Goal: Task Accomplishment & Management: Manage account settings

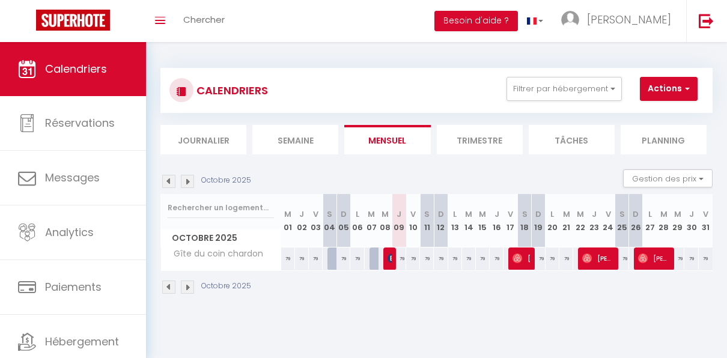
scroll to position [42, 0]
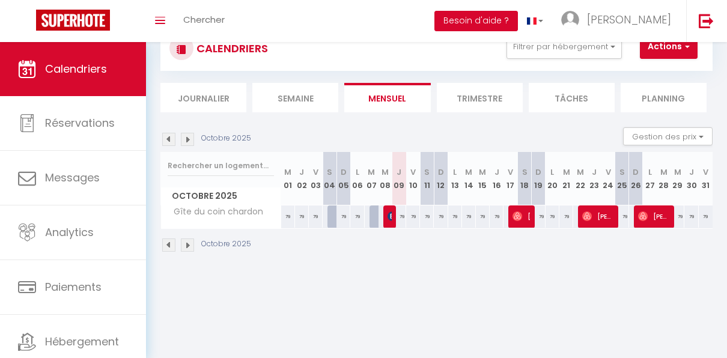
click at [518, 24] on button "Besoin d'aide ?" at bounding box center [475, 21] width 83 height 20
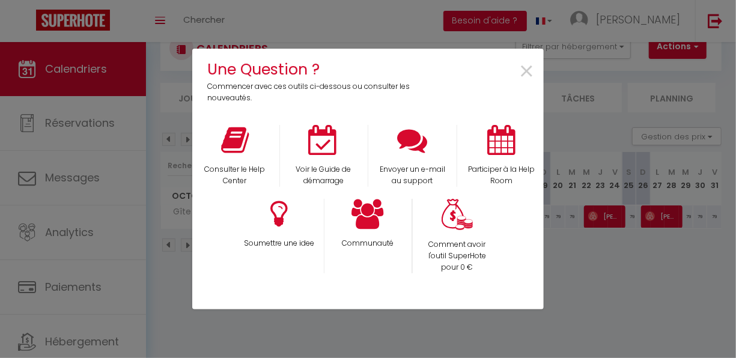
click at [535, 24] on div "Une Question ? Commencer avec ces outils ci-dessous ou consulter les nouveautés…" at bounding box center [367, 179] width 351 height 358
click at [153, 95] on div "Une Question ? Commencer avec ces outils ci-dessous ou consulter les nouveautés…" at bounding box center [368, 179] width 736 height 358
click at [524, 72] on span "×" at bounding box center [526, 72] width 16 height 38
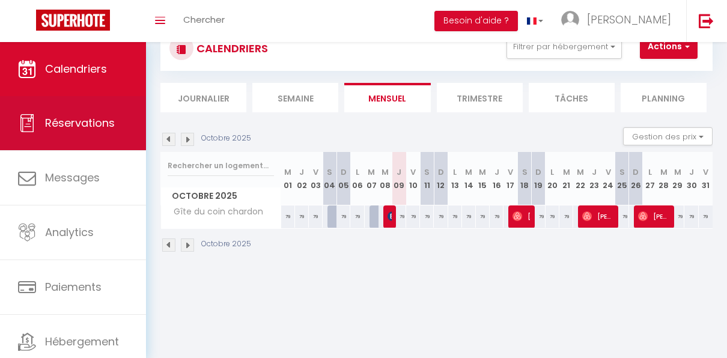
click at [88, 127] on span "Réservations" at bounding box center [80, 122] width 70 height 15
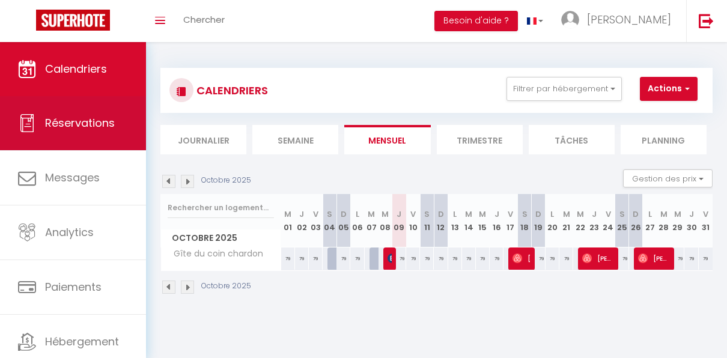
select select "not_cancelled"
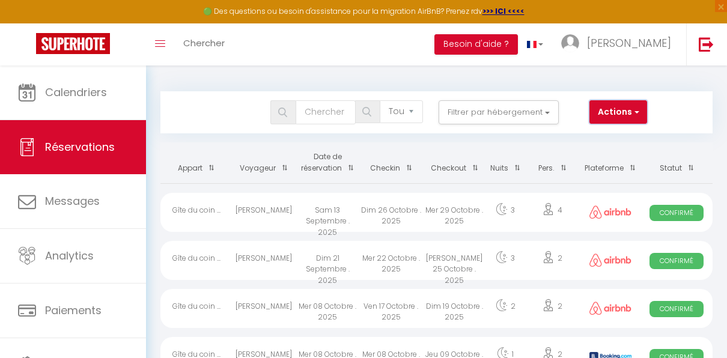
click at [638, 112] on span "button" at bounding box center [635, 112] width 7 height 12
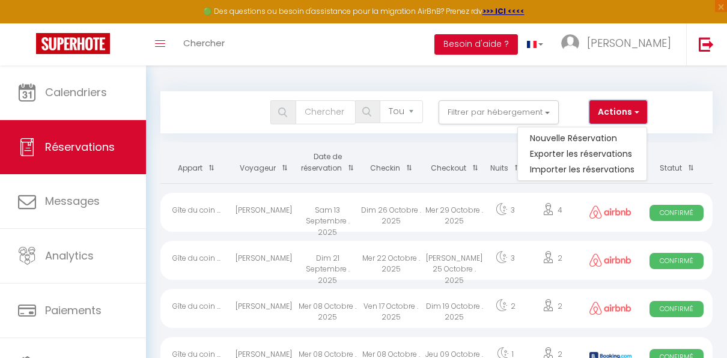
click at [638, 112] on span "button" at bounding box center [635, 112] width 7 height 12
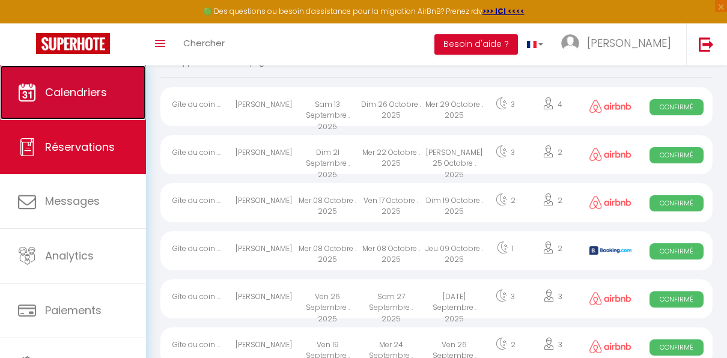
click at [87, 91] on span "Calendriers" at bounding box center [76, 92] width 62 height 15
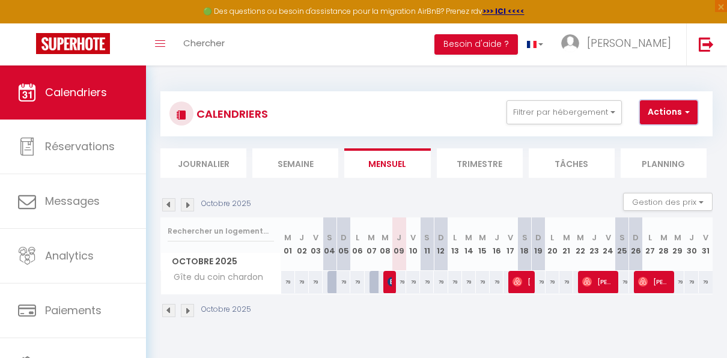
click at [689, 113] on span "button" at bounding box center [685, 112] width 7 height 12
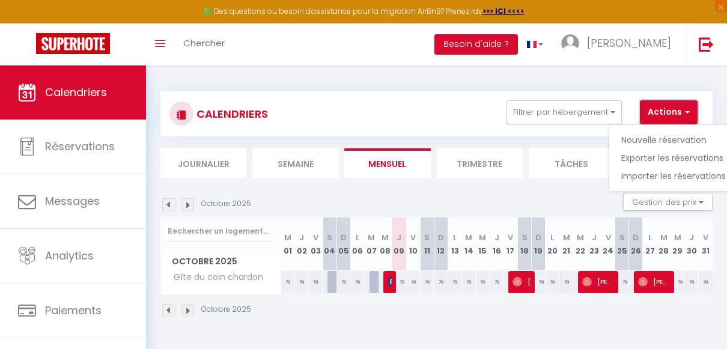
click at [689, 113] on span "button" at bounding box center [685, 112] width 7 height 12
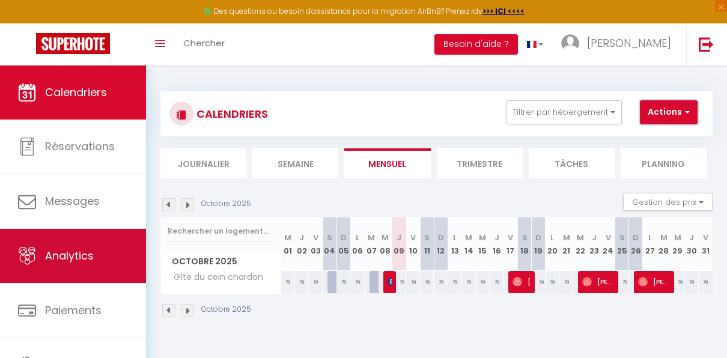
scroll to position [62, 0]
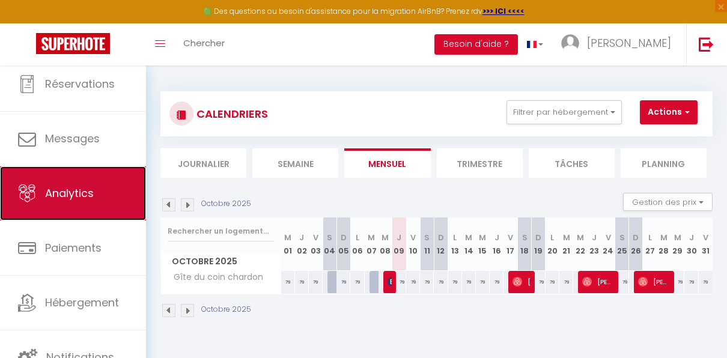
click at [103, 199] on link "Analytics" at bounding box center [73, 193] width 146 height 54
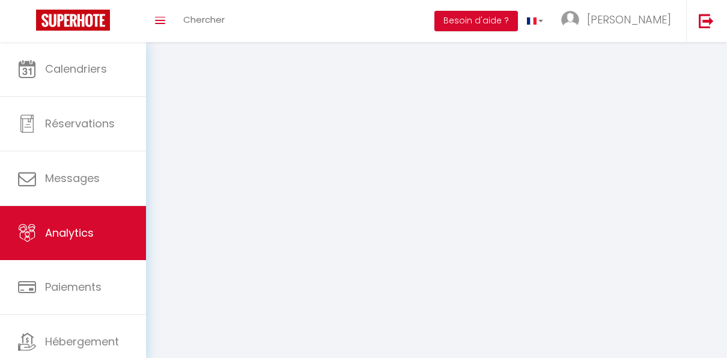
select select "2025"
select select "10"
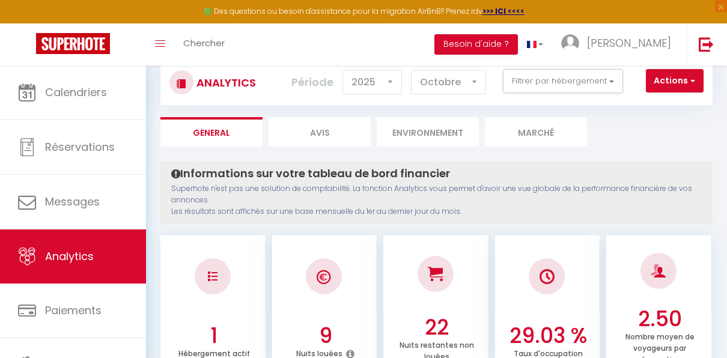
scroll to position [16, 0]
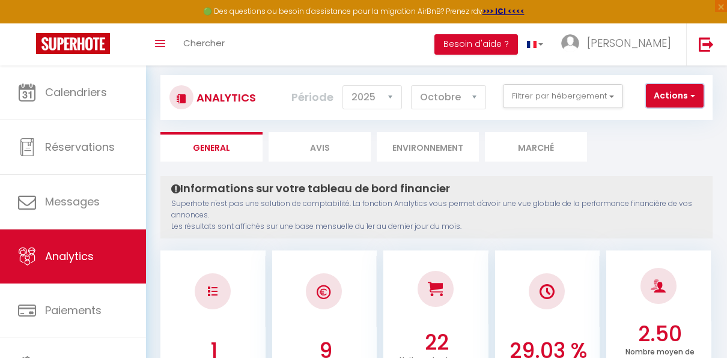
click at [694, 99] on span "button" at bounding box center [691, 95] width 7 height 12
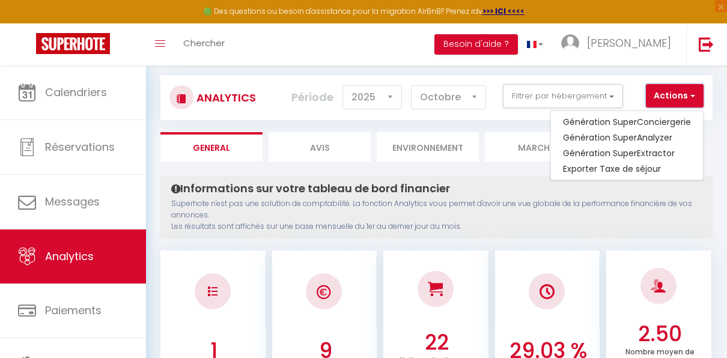
click at [694, 99] on span "button" at bounding box center [691, 95] width 7 height 12
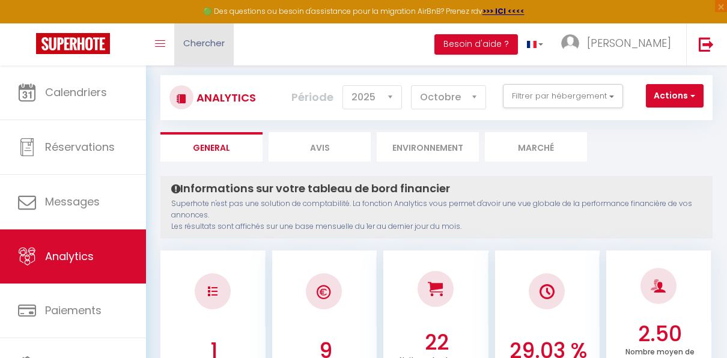
click at [204, 44] on span "Chercher" at bounding box center [203, 43] width 41 height 13
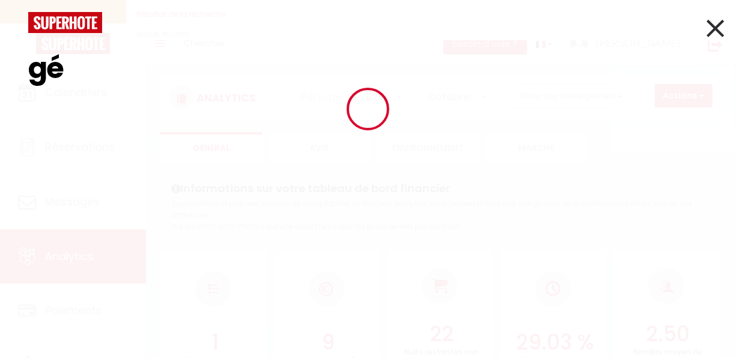
type input "g"
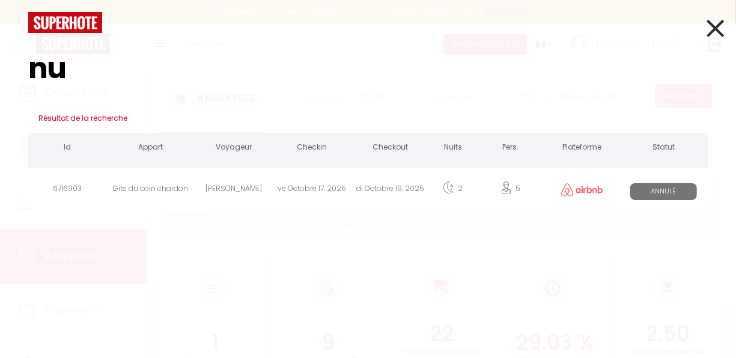
type input "n"
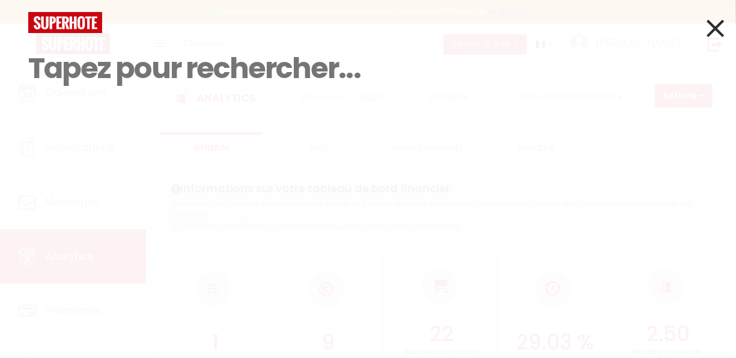
click at [709, 29] on icon at bounding box center [714, 28] width 17 height 30
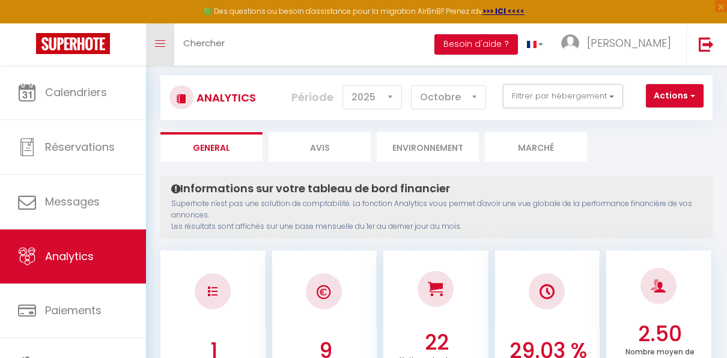
click at [163, 46] on icon "Toggle menubar" at bounding box center [160, 43] width 10 height 7
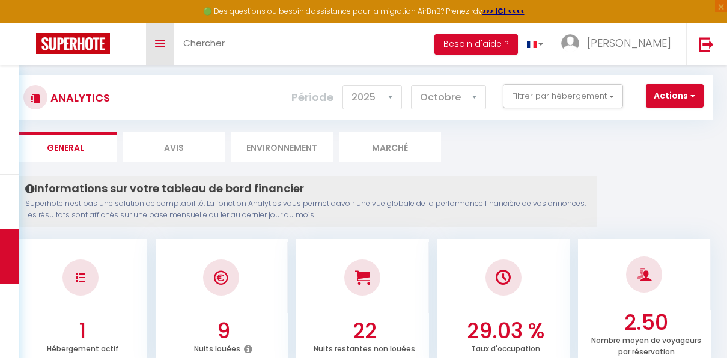
click at [163, 46] on icon "Toggle menubar" at bounding box center [160, 43] width 10 height 7
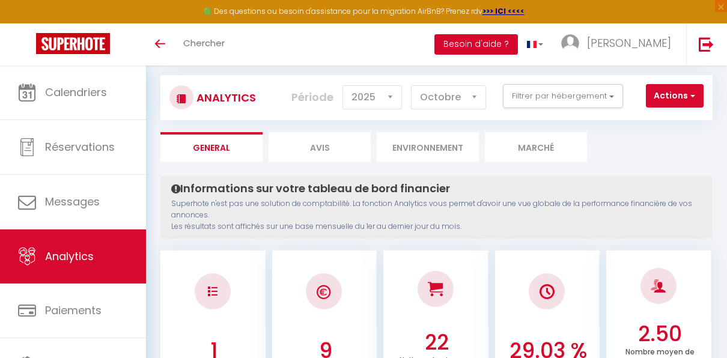
click at [518, 40] on button "Besoin d'aide ?" at bounding box center [475, 44] width 83 height 20
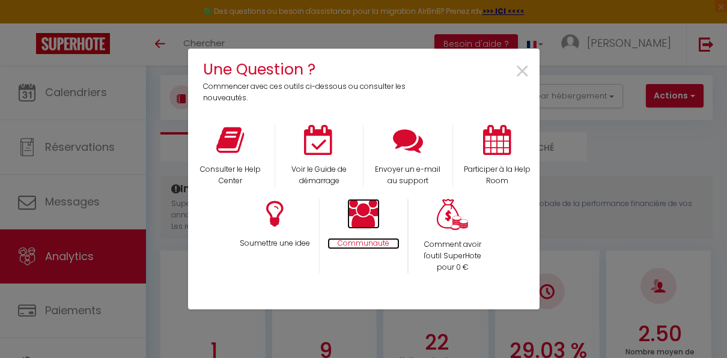
click at [361, 222] on icon at bounding box center [363, 214] width 32 height 30
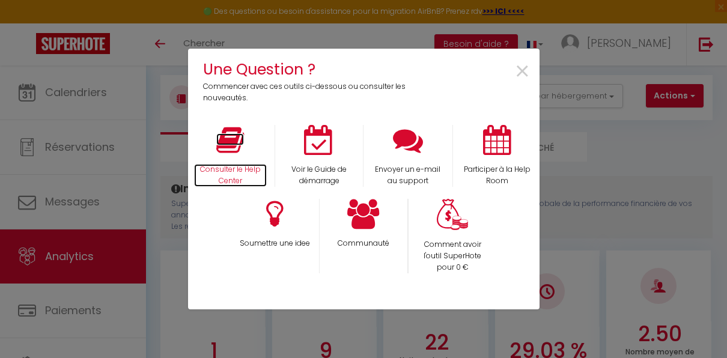
click at [227, 149] on icon at bounding box center [230, 140] width 28 height 30
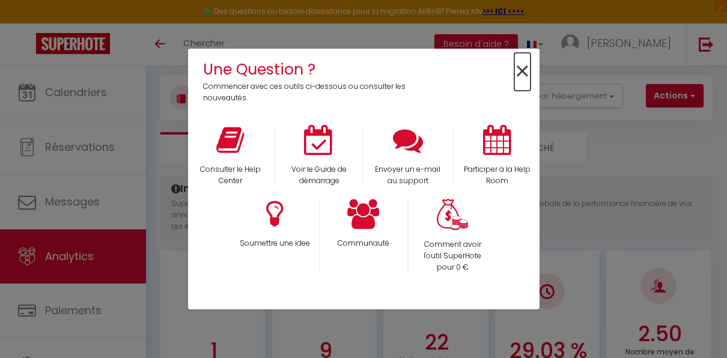
click at [528, 76] on span "×" at bounding box center [522, 72] width 16 height 38
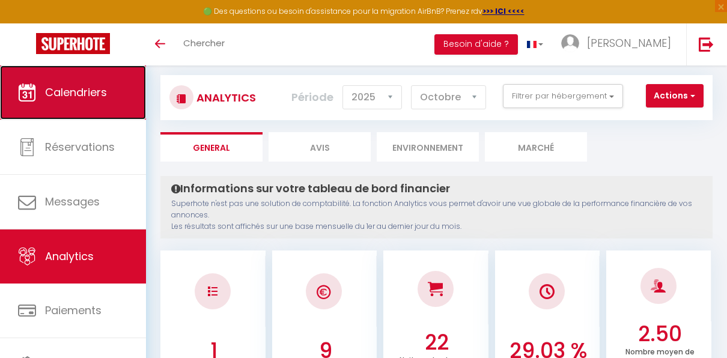
click at [89, 92] on span "Calendriers" at bounding box center [76, 92] width 62 height 15
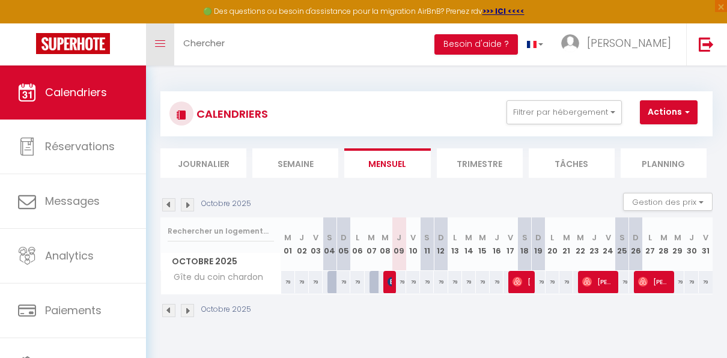
click at [162, 48] on link "Toggle menubar" at bounding box center [160, 44] width 28 height 42
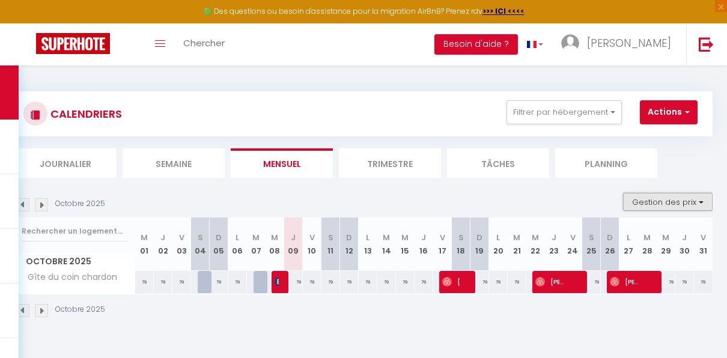
click at [696, 203] on button "Gestion des prix" at bounding box center [667, 202] width 89 height 18
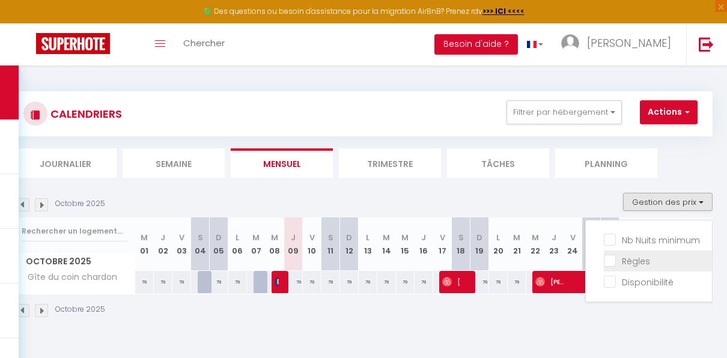
click at [633, 257] on input "Règles" at bounding box center [658, 260] width 108 height 12
checkbox input "true"
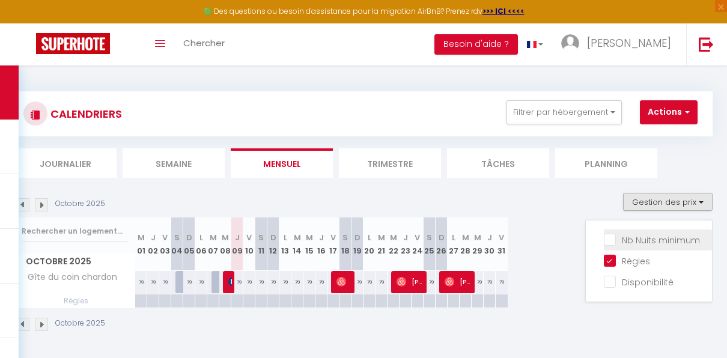
click at [661, 240] on input "Nb Nuits minimum" at bounding box center [658, 239] width 108 height 12
checkbox input "true"
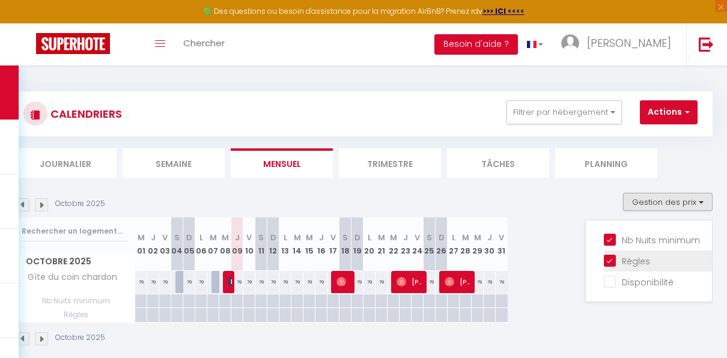
click at [607, 260] on input "Règles" at bounding box center [658, 260] width 108 height 12
checkbox input "false"
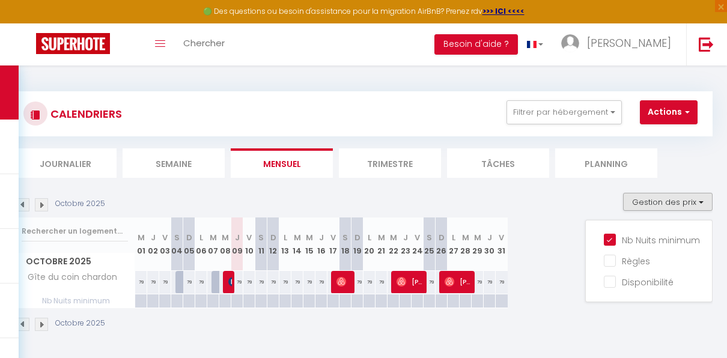
scroll to position [65, 0]
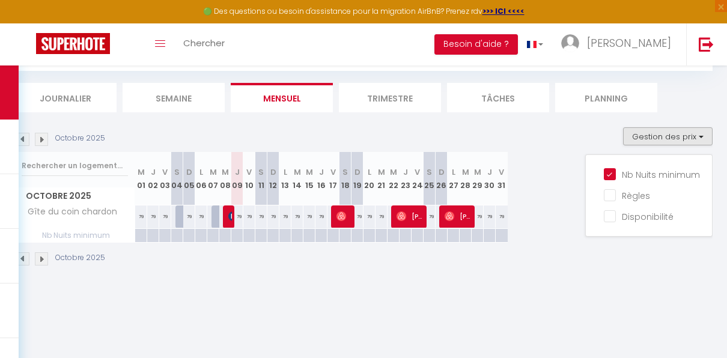
click at [236, 240] on div at bounding box center [237, 236] width 12 height 14
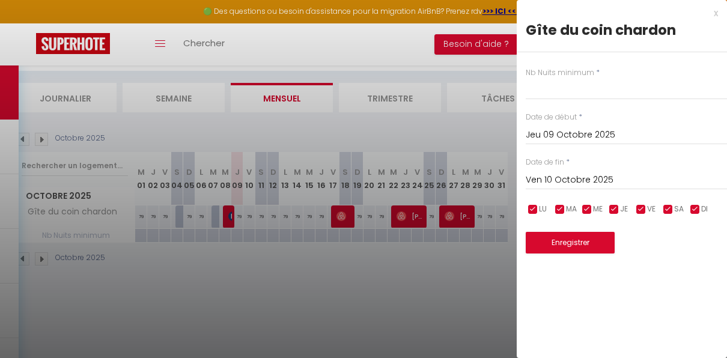
click at [584, 71] on label "Nb Nuits minimum" at bounding box center [560, 72] width 68 height 11
click at [575, 178] on input "Ven 10 Octobre 2025" at bounding box center [626, 180] width 201 height 16
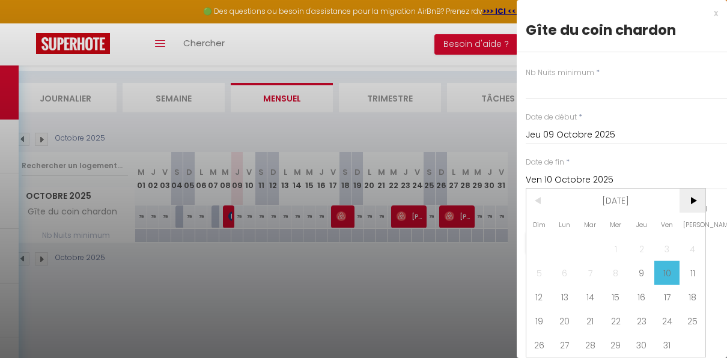
click at [694, 201] on span ">" at bounding box center [692, 201] width 26 height 24
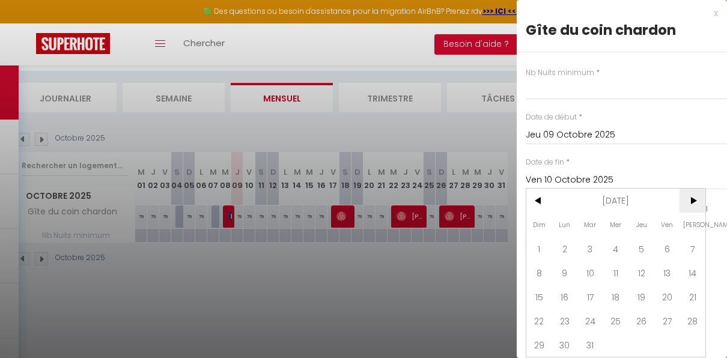
click at [694, 201] on span ">" at bounding box center [692, 201] width 26 height 24
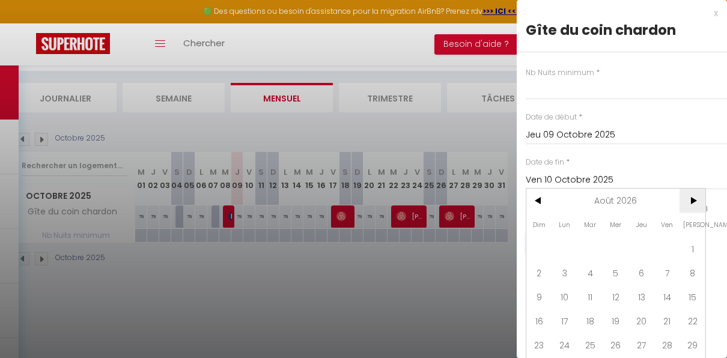
click at [694, 201] on span ">" at bounding box center [692, 201] width 26 height 24
click at [694, 341] on span "31" at bounding box center [692, 345] width 26 height 24
type input "[PERSON_NAME] 31 Octobre 2026"
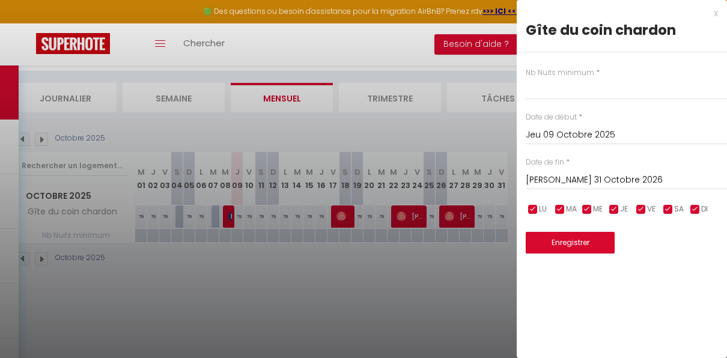
click at [532, 208] on input "checkbox" at bounding box center [533, 210] width 12 height 12
checkbox input "false"
click at [559, 209] on input "checkbox" at bounding box center [560, 210] width 12 height 12
checkbox input "false"
click at [566, 240] on button "Enregistrer" at bounding box center [570, 243] width 89 height 22
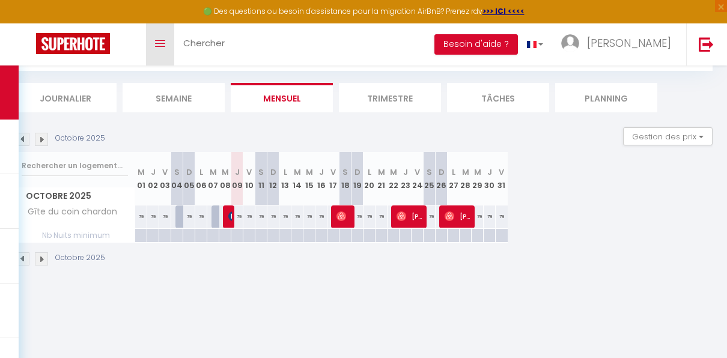
click at [163, 47] on link "Toggle menubar" at bounding box center [160, 44] width 28 height 42
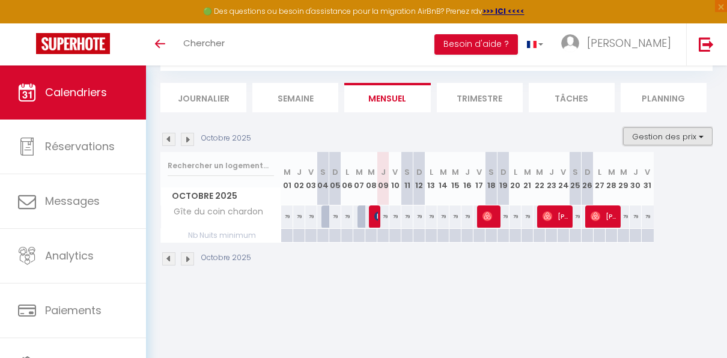
click at [697, 135] on button "Gestion des prix" at bounding box center [667, 136] width 89 height 18
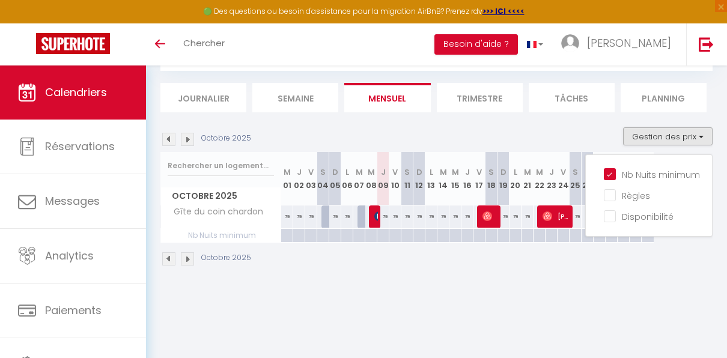
click at [658, 259] on div "Octobre 2025" at bounding box center [436, 260] width 552 height 35
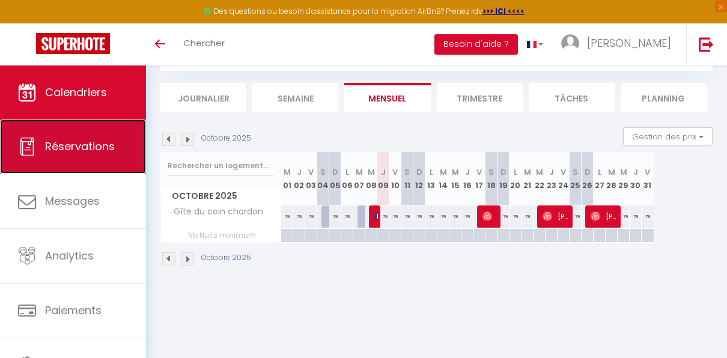
click at [103, 148] on span "Réservations" at bounding box center [80, 146] width 70 height 15
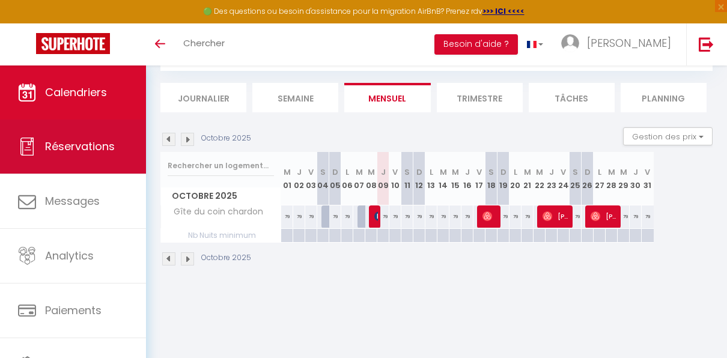
select select "not_cancelled"
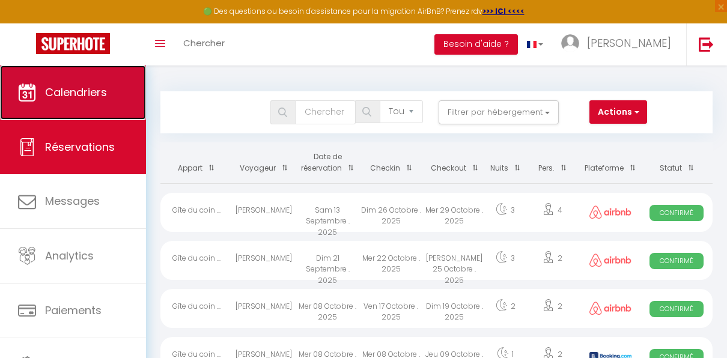
click at [77, 92] on span "Calendriers" at bounding box center [76, 92] width 62 height 15
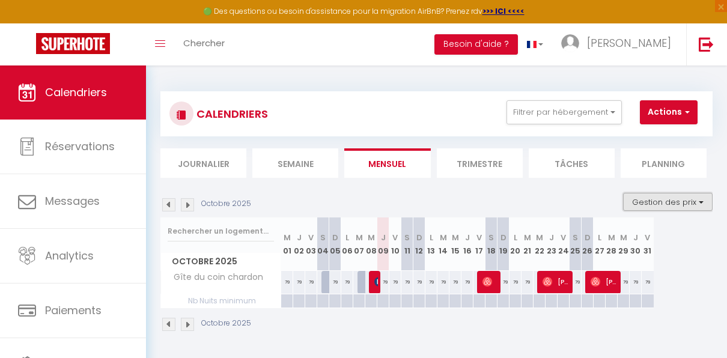
click at [691, 205] on button "Gestion des prix" at bounding box center [667, 202] width 89 height 18
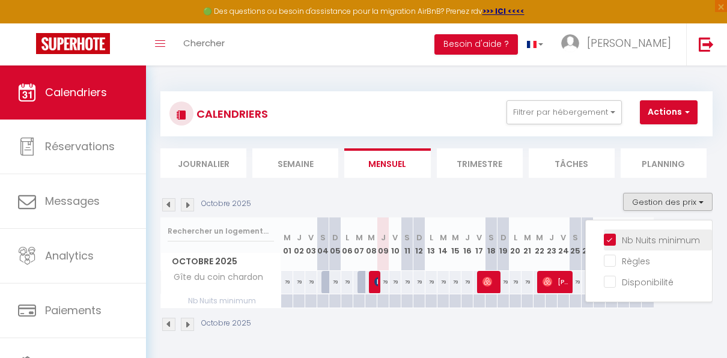
click at [649, 238] on input "Nb Nuits minimum" at bounding box center [658, 239] width 108 height 12
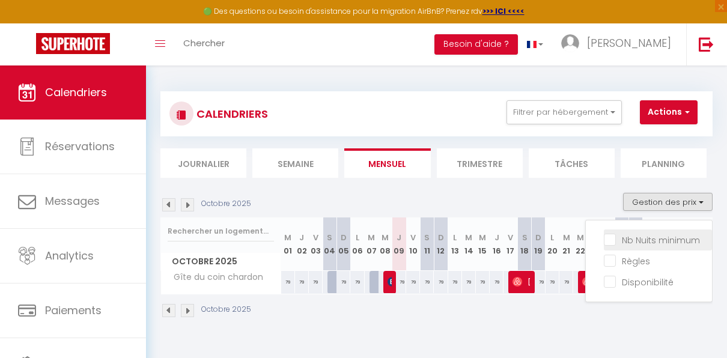
click at [649, 238] on input "Nb Nuits minimum" at bounding box center [658, 239] width 108 height 12
checkbox input "true"
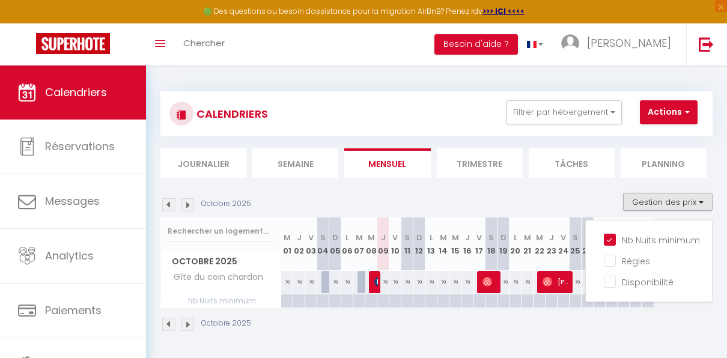
click at [447, 300] on div at bounding box center [443, 301] width 12 height 14
type input "[DATE] Octobre 2025"
type input "Mer 15 Octobre 2025"
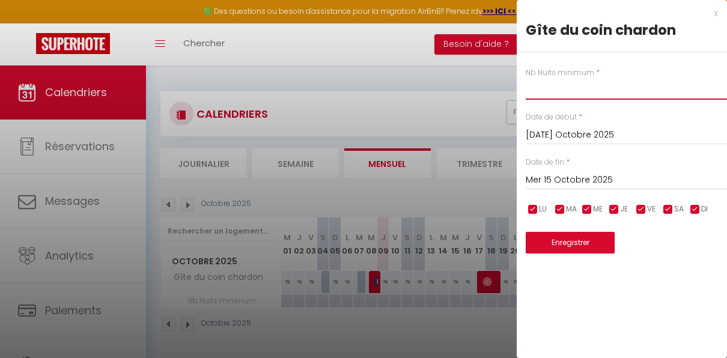
click at [580, 88] on input "text" at bounding box center [626, 89] width 201 height 22
type input "2"
click at [712, 13] on div "x" at bounding box center [617, 13] width 201 height 14
type input "undefined aN undefined NaN"
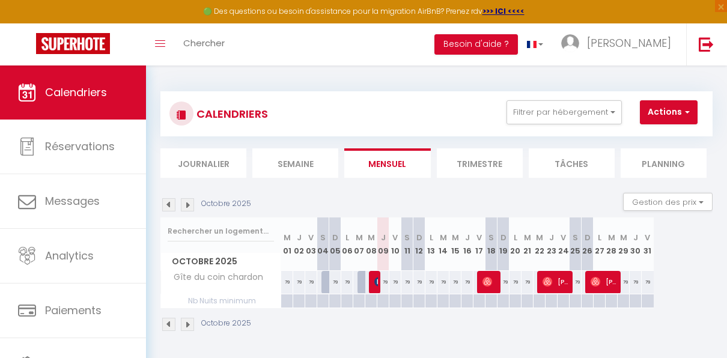
click at [382, 299] on div at bounding box center [383, 301] width 12 height 14
type input "Jeu 09 Octobre 2025"
type input "Ven 10 Octobre 2025"
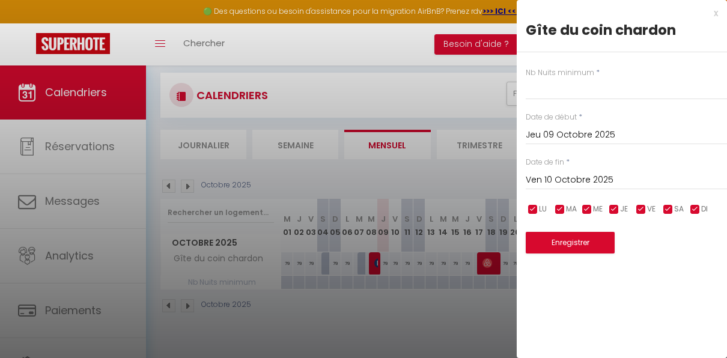
scroll to position [19, 0]
click at [626, 85] on input "text" at bounding box center [626, 89] width 201 height 22
type input "2"
click at [608, 178] on input "Ven 10 Octobre 2025" at bounding box center [626, 180] width 201 height 16
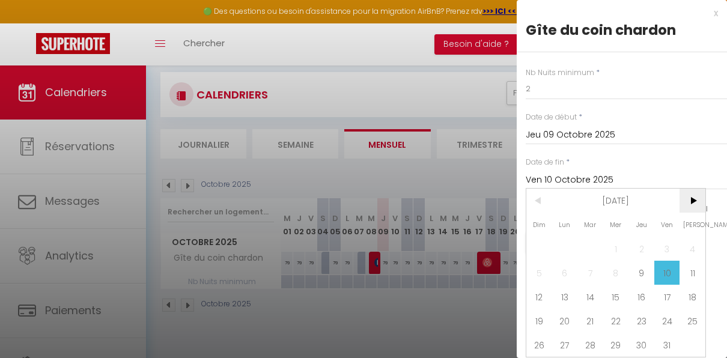
click at [695, 199] on span ">" at bounding box center [692, 201] width 26 height 24
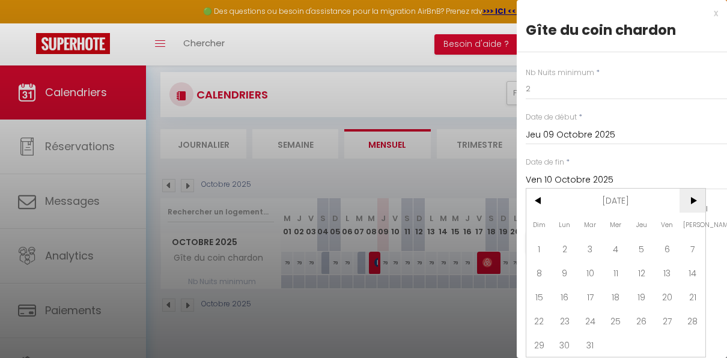
click at [695, 199] on span ">" at bounding box center [692, 201] width 26 height 24
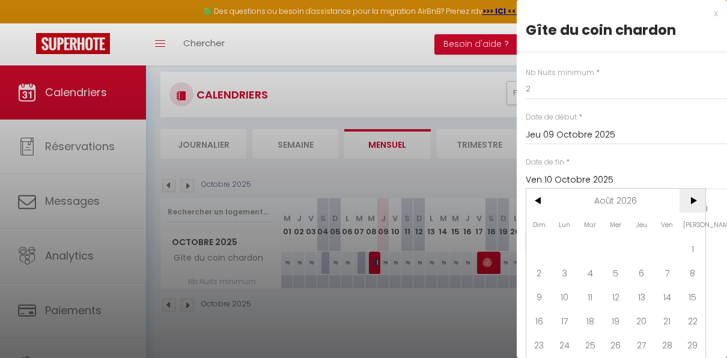
click at [695, 199] on span ">" at bounding box center [692, 201] width 26 height 24
click at [693, 201] on span ">" at bounding box center [692, 201] width 26 height 24
click at [645, 341] on span "31" at bounding box center [641, 345] width 26 height 24
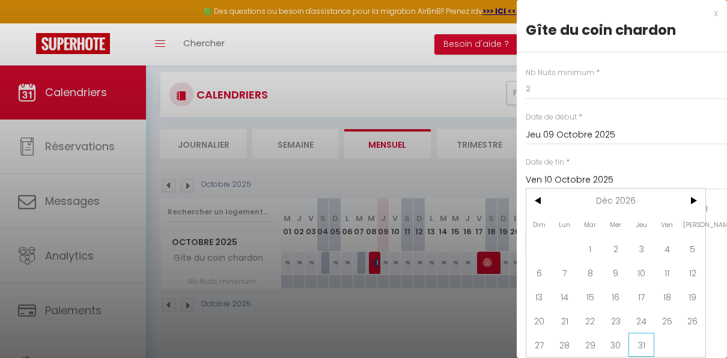
type input "Jeu 31 Décembre 2026"
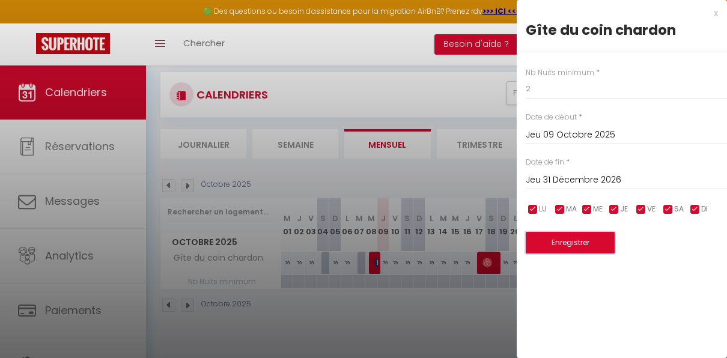
click at [579, 247] on button "Enregistrer" at bounding box center [570, 243] width 89 height 22
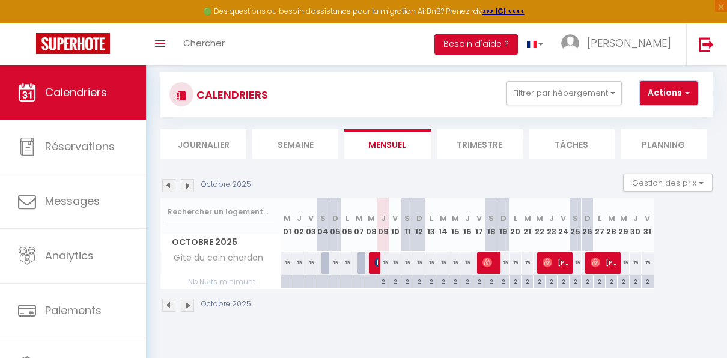
click at [678, 91] on button "Actions" at bounding box center [669, 93] width 58 height 24
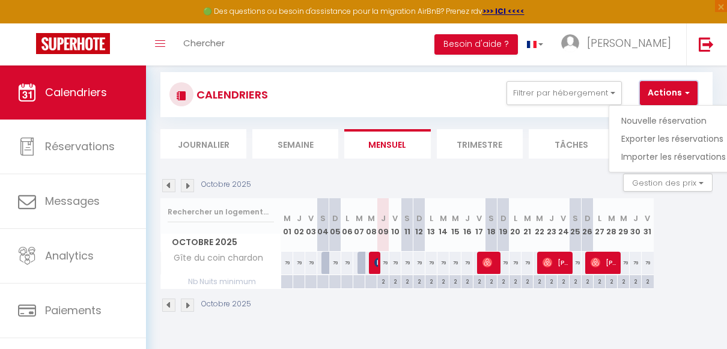
click at [678, 91] on button "Actions" at bounding box center [669, 93] width 58 height 24
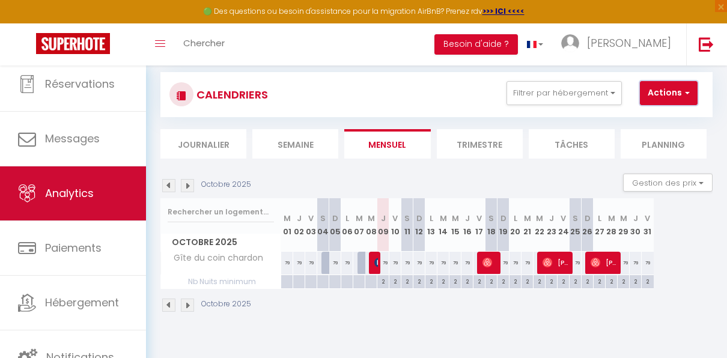
scroll to position [0, 0]
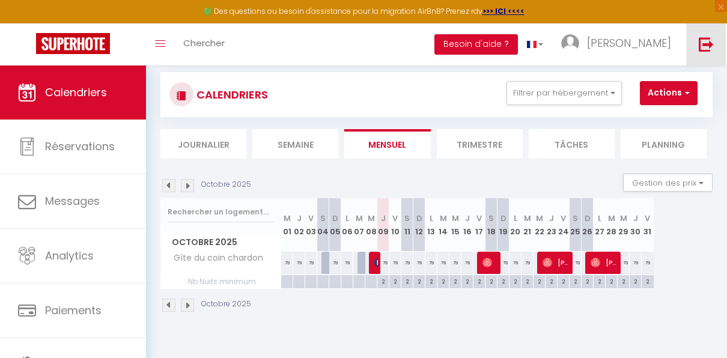
click at [705, 48] on img at bounding box center [706, 44] width 15 height 15
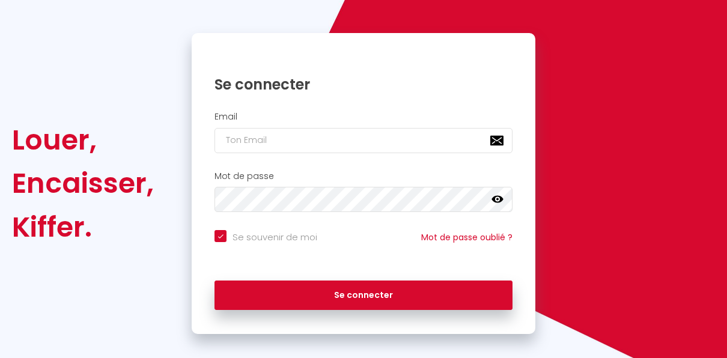
checkbox input "true"
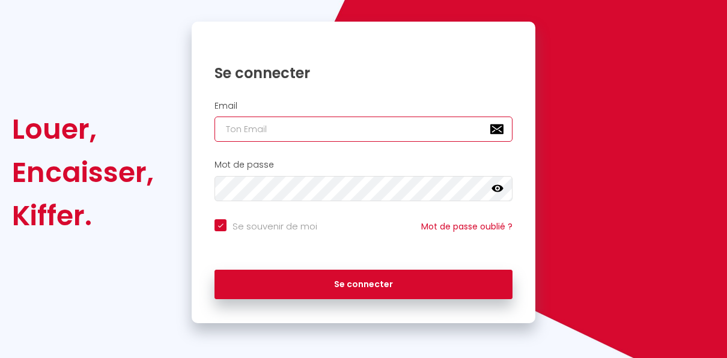
type input "[EMAIL_ADDRESS][DOMAIN_NAME]"
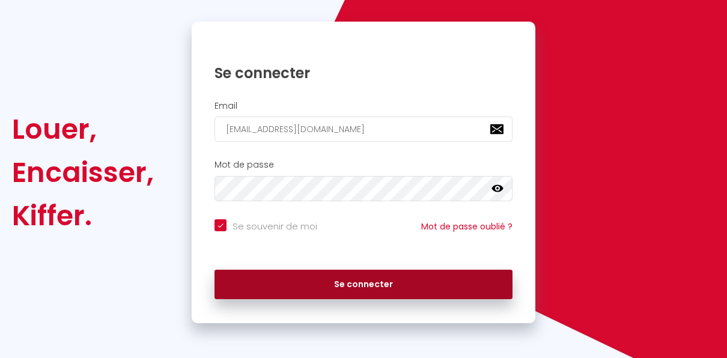
click at [405, 292] on button "Se connecter" at bounding box center [363, 285] width 298 height 30
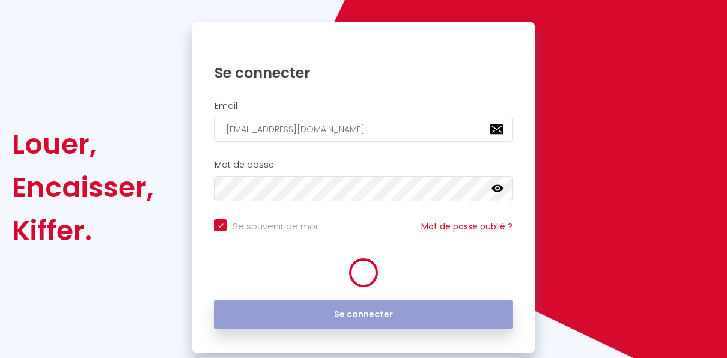
checkbox input "true"
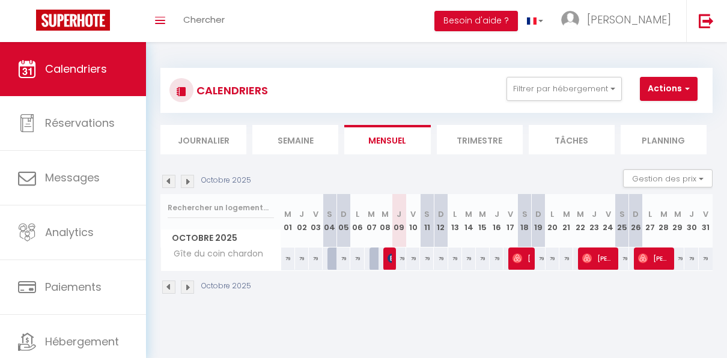
scroll to position [42, 0]
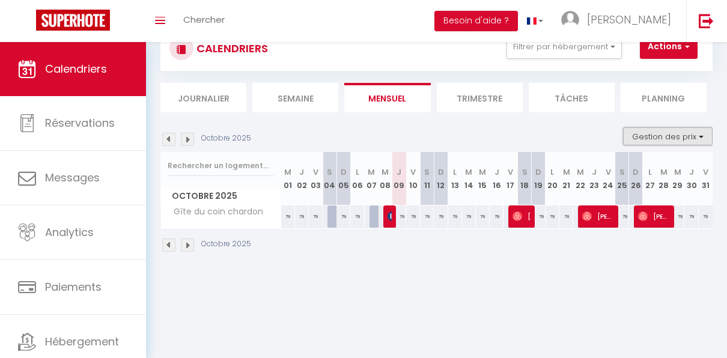
click at [691, 134] on button "Gestion des prix" at bounding box center [667, 136] width 89 height 18
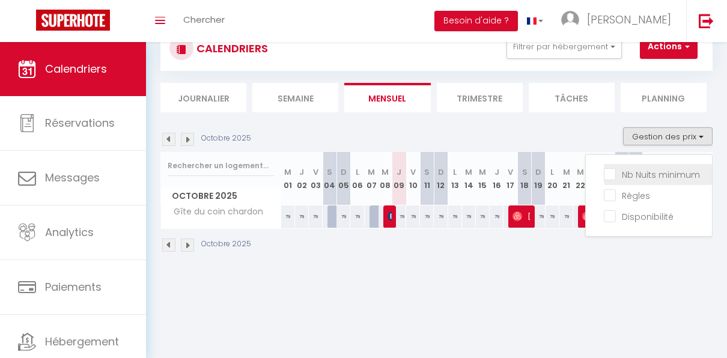
click at [604, 178] on input "Nb Nuits minimum" at bounding box center [658, 174] width 108 height 12
checkbox input "true"
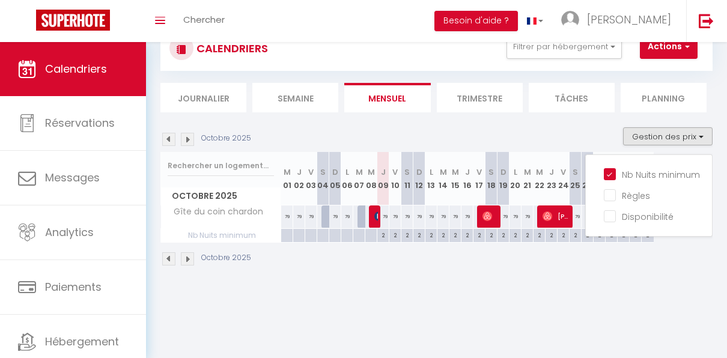
click at [592, 122] on section "Octobre 2025 Gestion des prix Nb Nuits minimum Règles Disponibilité Octobre 202…" at bounding box center [436, 196] width 552 height 163
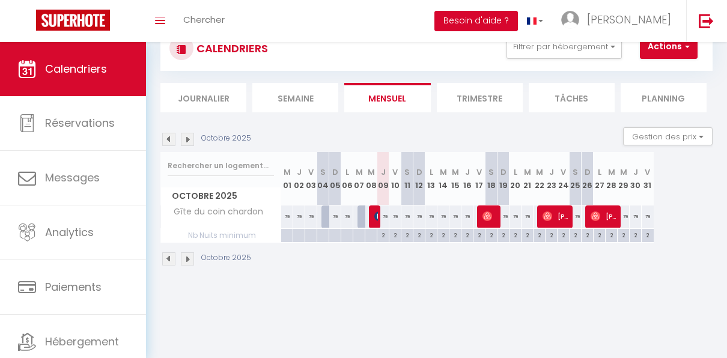
click at [508, 22] on button "Besoin d'aide ?" at bounding box center [475, 21] width 83 height 20
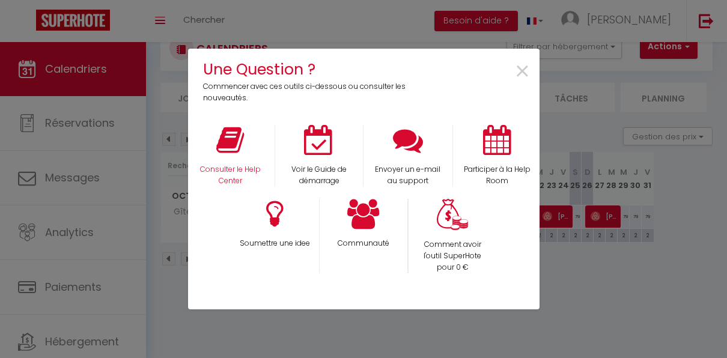
click at [236, 156] on div "Consulter le Help Center" at bounding box center [230, 156] width 89 height 62
click at [231, 145] on icon at bounding box center [230, 140] width 28 height 30
